Goal: Task Accomplishment & Management: Manage account settings

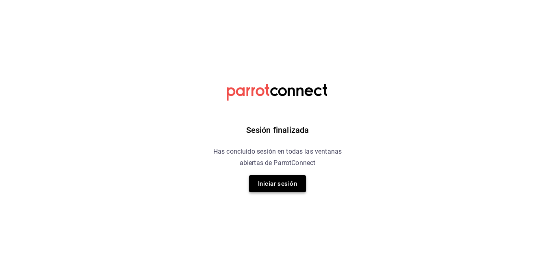
click at [267, 185] on button "Iniciar sesión" at bounding box center [277, 183] width 57 height 17
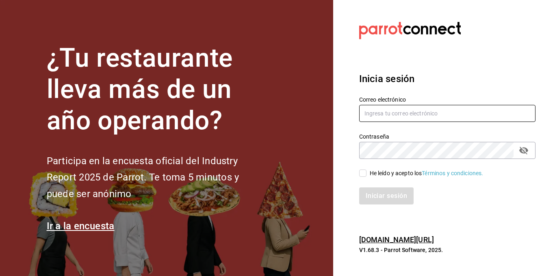
type input "administracion@restaurantelatino.com"
click at [386, 174] on div "He leído y acepto los Términos y condiciones." at bounding box center [427, 173] width 114 height 9
click at [366, 174] on input "He leído y acepto los Términos y condiciones." at bounding box center [362, 172] width 7 height 7
checkbox input "true"
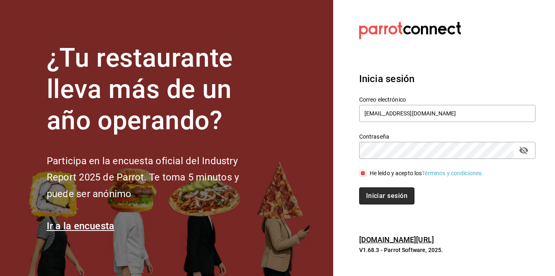
click at [379, 199] on button "Iniciar sesión" at bounding box center [386, 195] width 55 height 17
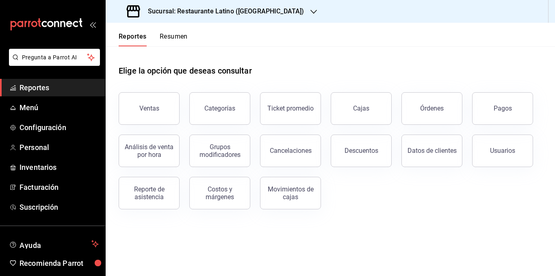
click at [173, 32] on button "Resumen" at bounding box center [174, 39] width 28 height 14
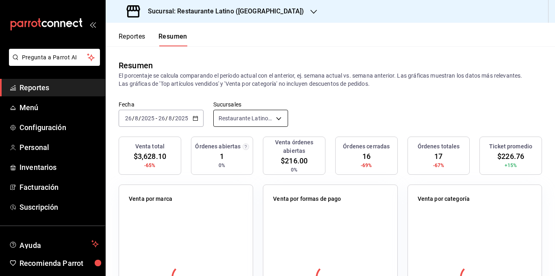
click at [243, 115] on body "Pregunta a Parrot AI Reportes Menú Configuración Personal Inventarios Facturaci…" at bounding box center [277, 138] width 555 height 276
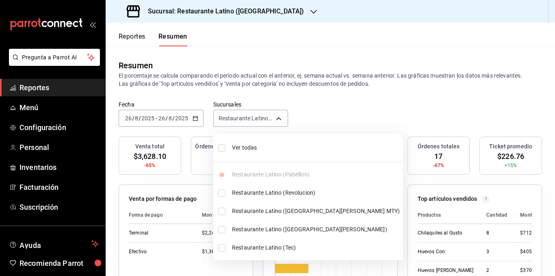
click at [240, 148] on span "Ver todas" at bounding box center [316, 147] width 168 height 9
type input "[object Object],[object Object],[object Object],[object Object],[object Object]"
checkbox input "true"
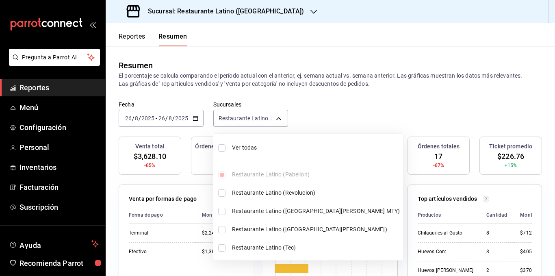
checkbox input "true"
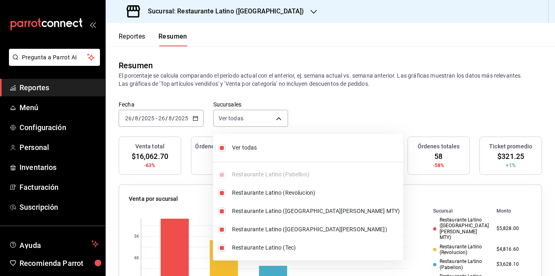
click at [273, 76] on div at bounding box center [277, 138] width 555 height 276
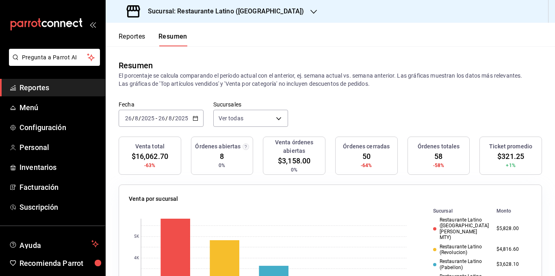
click at [273, 73] on p "El porcentaje se calcula comparando el período actual con el anterior, ej. sema…" at bounding box center [330, 79] width 423 height 16
